Goal: Information Seeking & Learning: Learn about a topic

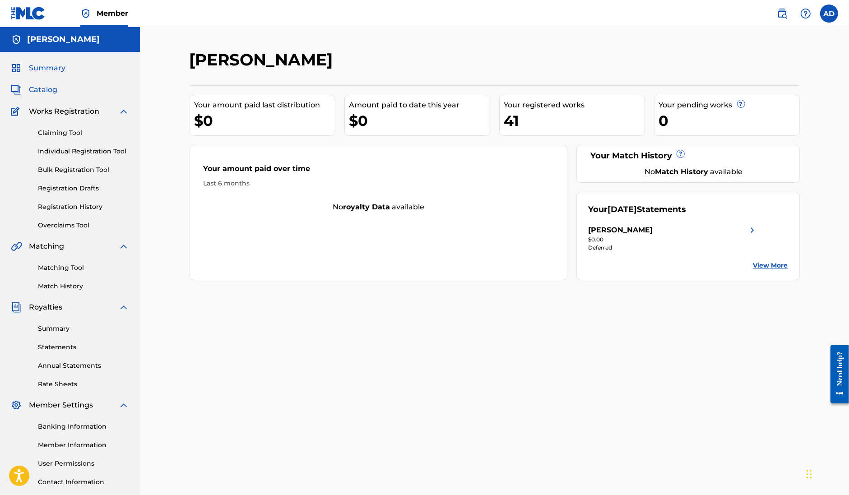
click at [52, 93] on span "Catalog" at bounding box center [43, 89] width 28 height 11
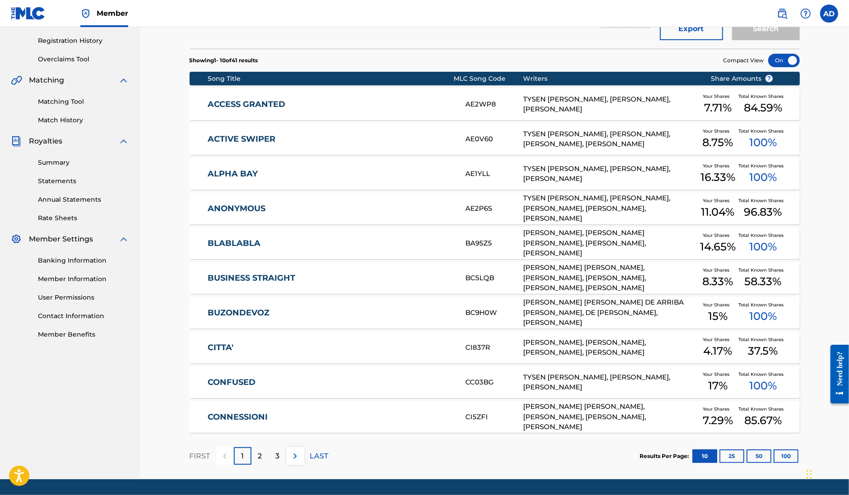
scroll to position [169, 0]
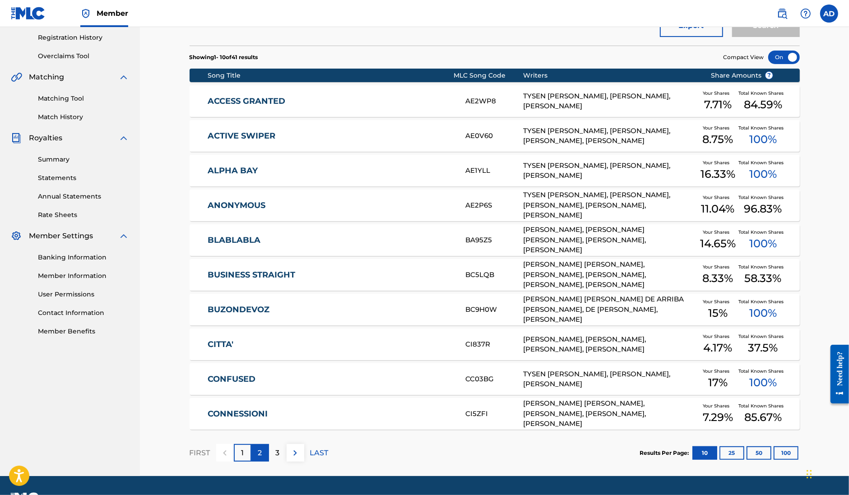
click at [265, 455] on div "2" at bounding box center [260, 453] width 18 height 18
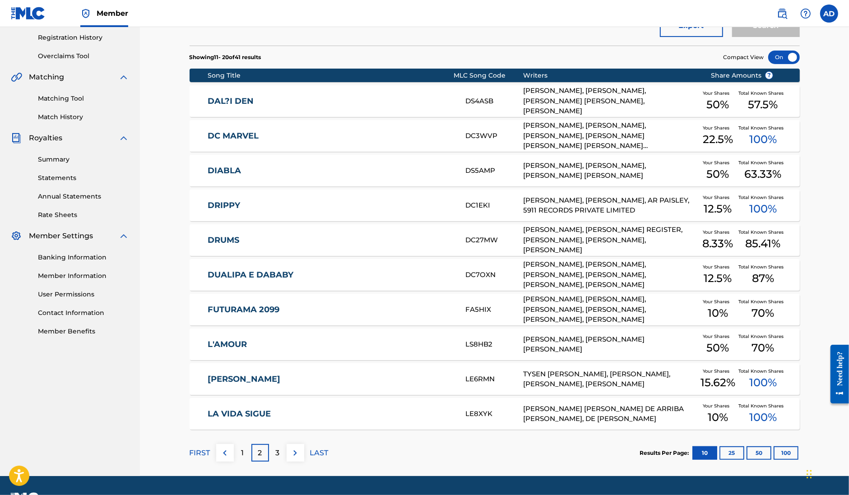
click at [332, 307] on link "FUTURAMA 2099" at bounding box center [331, 310] width 246 height 10
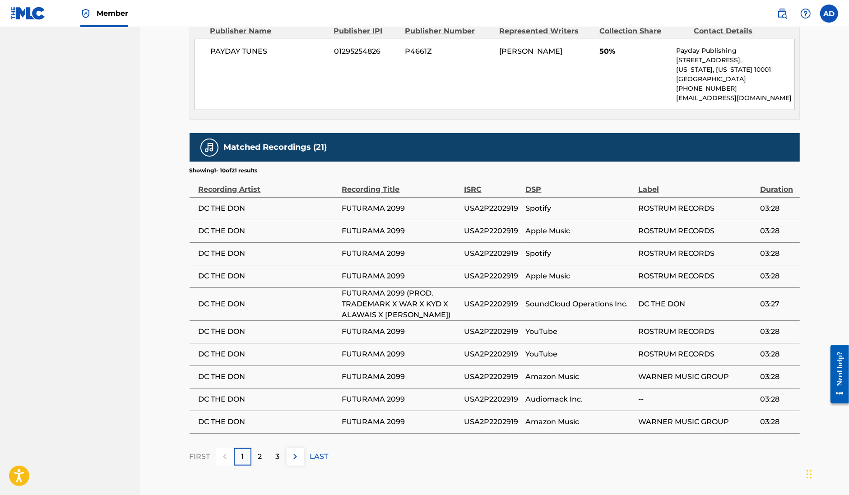
scroll to position [677, 0]
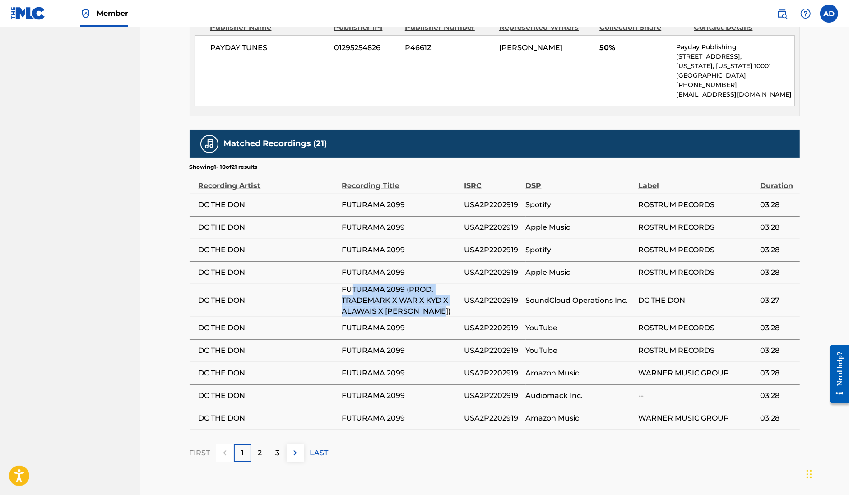
drag, startPoint x: 431, startPoint y: 308, endPoint x: 350, endPoint y: 291, distance: 82.9
click at [350, 291] on span "FUTURAMA 2099 (PROD. TRADEMARK X WAR X KYD X ALAWAIS X [PERSON_NAME])" at bounding box center [400, 300] width 117 height 32
click at [445, 299] on span "FUTURAMA 2099 (PROD. TRADEMARK X WAR X KYD X ALAWAIS X [PERSON_NAME])" at bounding box center [400, 300] width 117 height 32
click at [671, 447] on div "FIRST 1 2 3 LAST" at bounding box center [495, 454] width 610 height 18
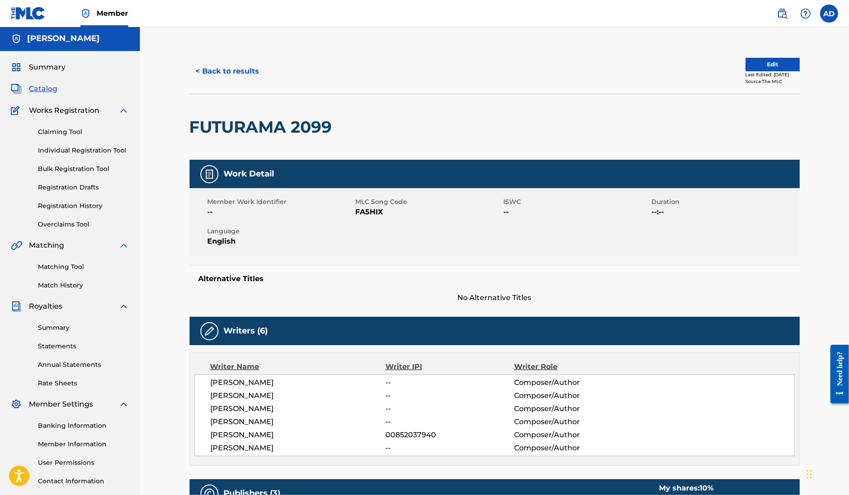
scroll to position [0, 0]
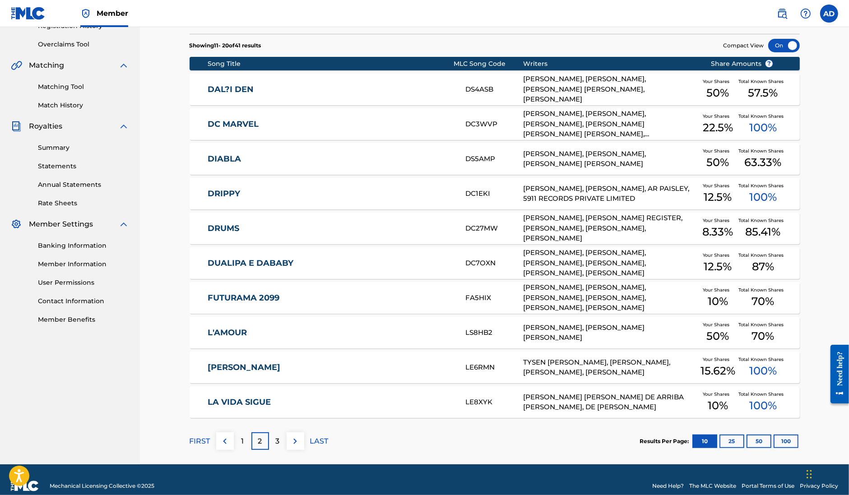
scroll to position [193, 0]
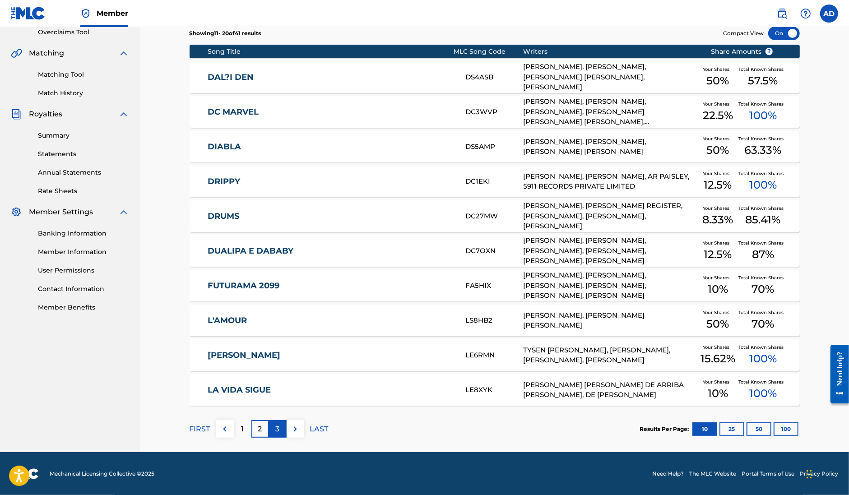
click at [280, 436] on div "3" at bounding box center [278, 429] width 18 height 18
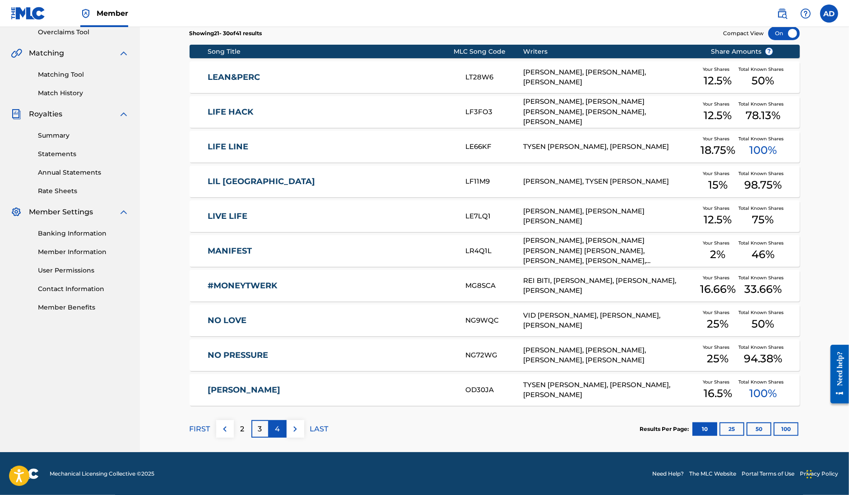
click at [278, 430] on p "4" at bounding box center [277, 429] width 5 height 11
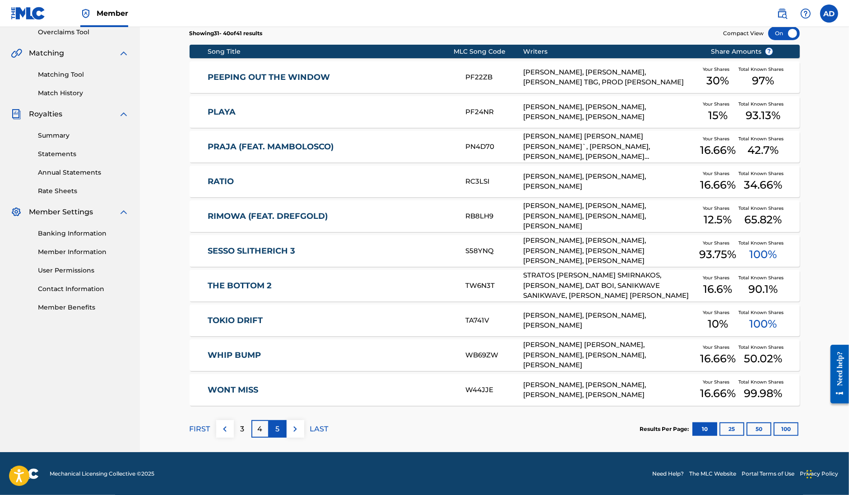
click at [278, 436] on div "5" at bounding box center [278, 429] width 18 height 18
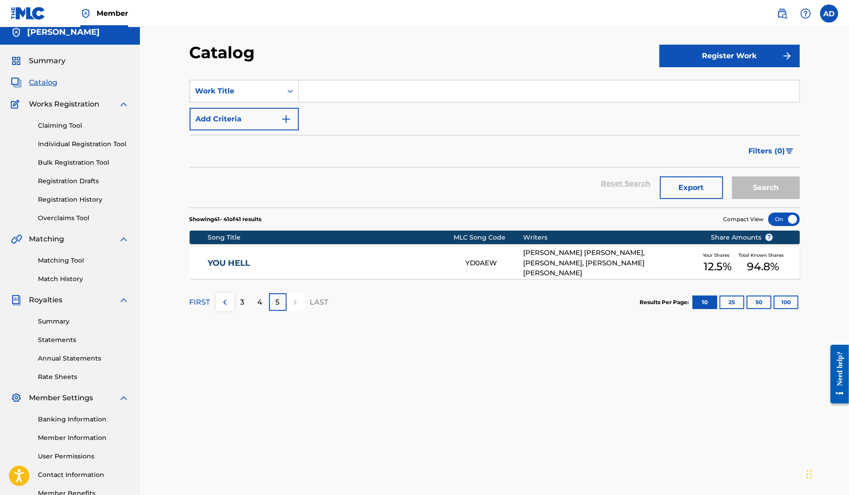
scroll to position [0, 0]
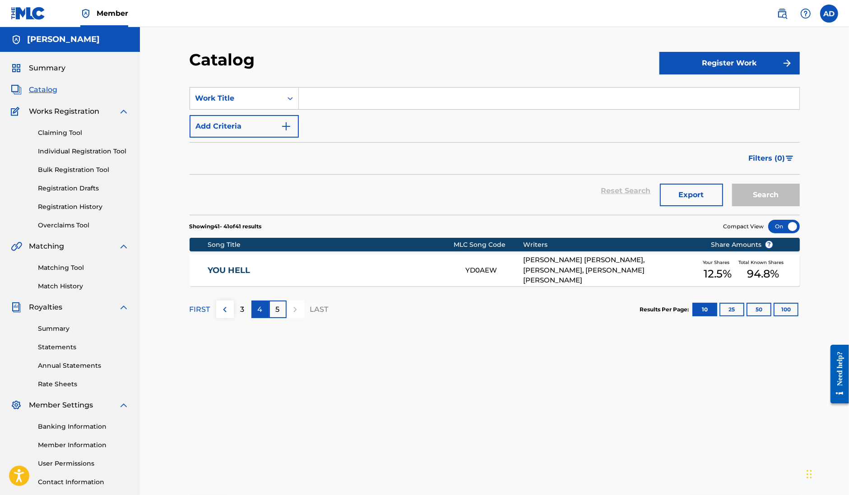
click at [264, 312] on div "4" at bounding box center [260, 310] width 18 height 18
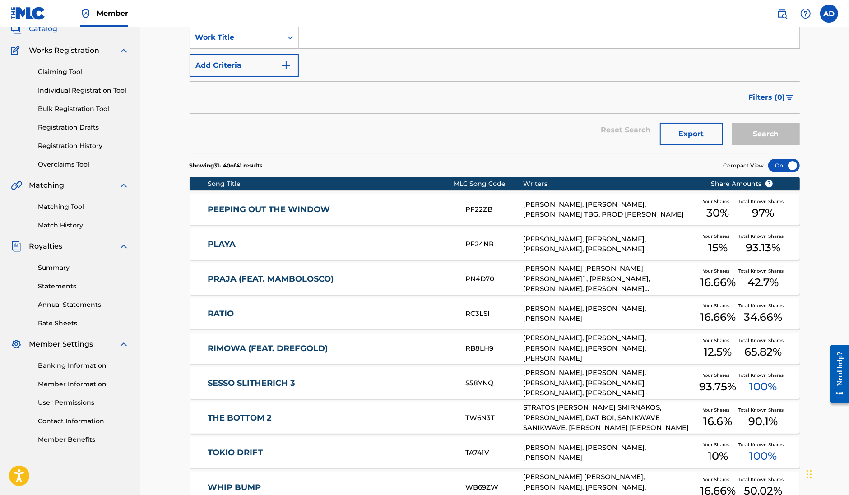
scroll to position [56, 0]
